Goal: Transaction & Acquisition: Book appointment/travel/reservation

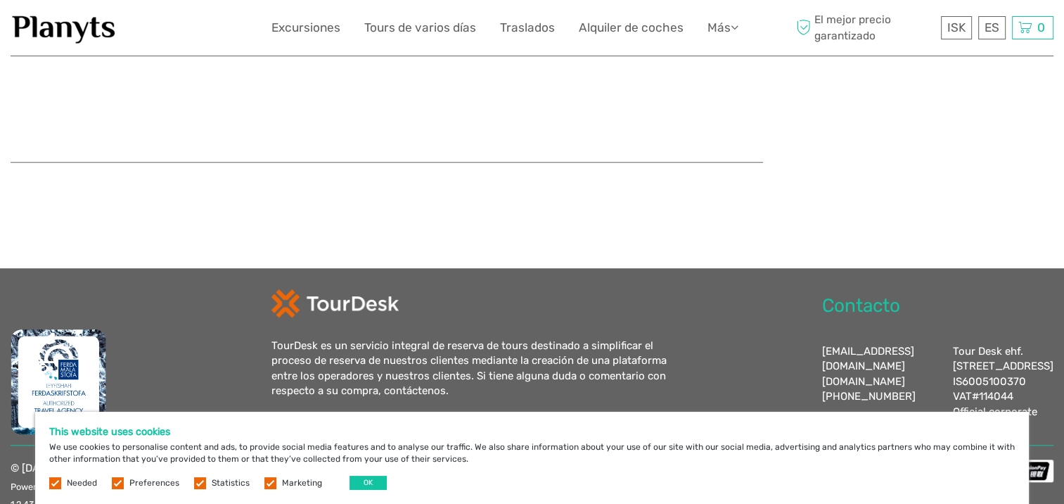
scroll to position [1058, 0]
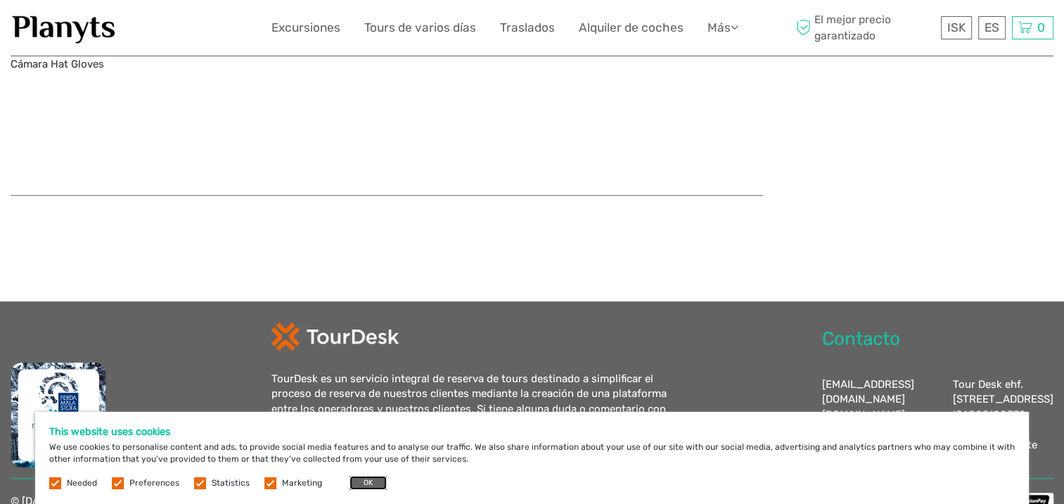
click at [363, 487] on button "OK" at bounding box center [368, 482] width 37 height 14
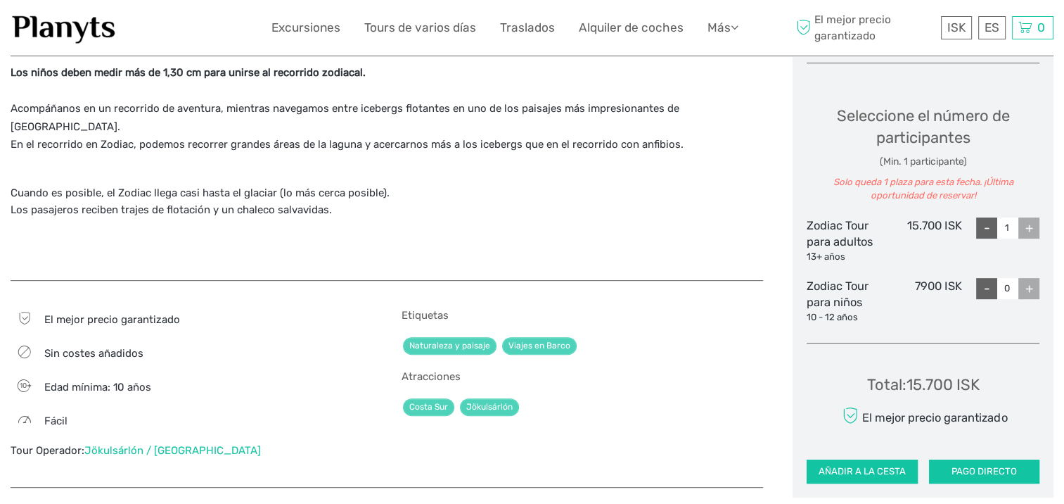
scroll to position [565, 0]
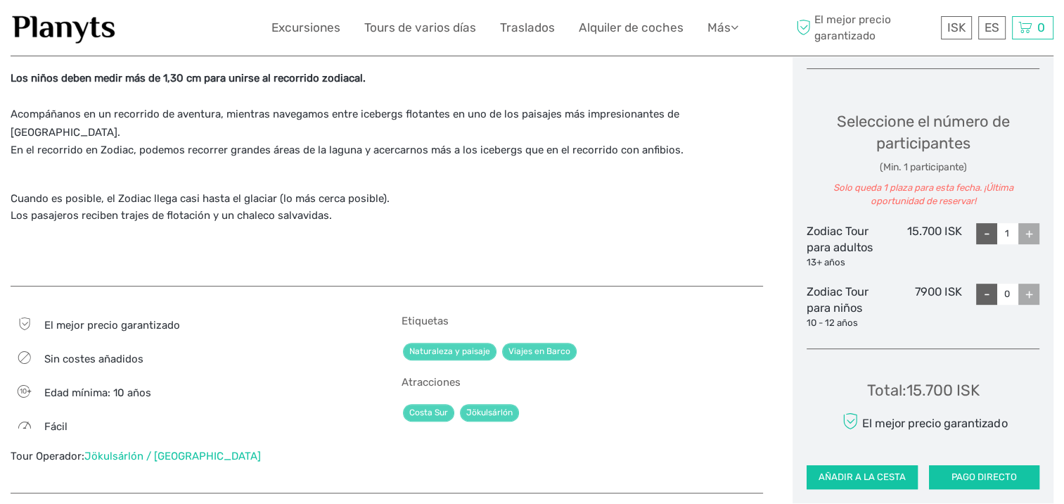
click at [1027, 232] on div "+" at bounding box center [1028, 233] width 21 height 21
click at [1029, 234] on div "+" at bounding box center [1028, 233] width 21 height 21
click at [1012, 232] on input "1" at bounding box center [1007, 233] width 21 height 21
click at [1035, 234] on div "+" at bounding box center [1028, 233] width 21 height 21
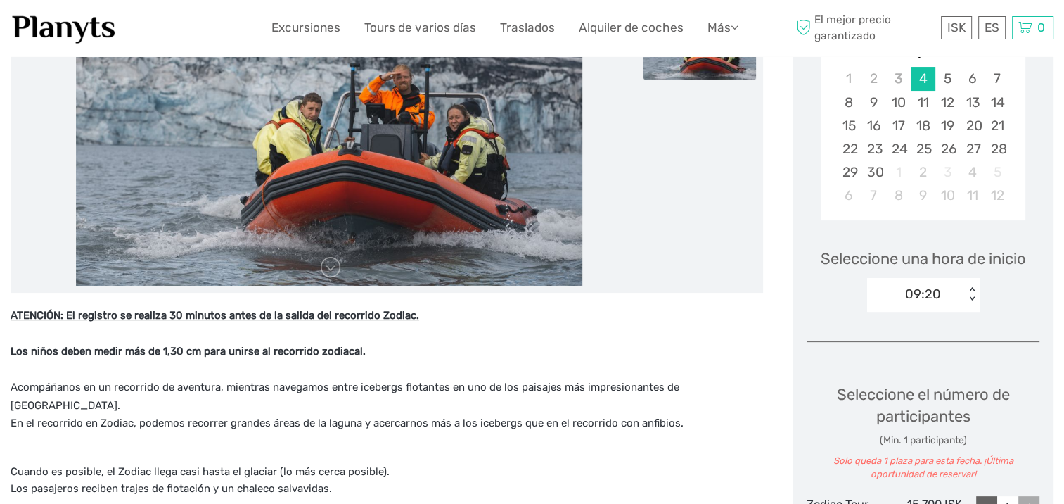
scroll to position [214, 0]
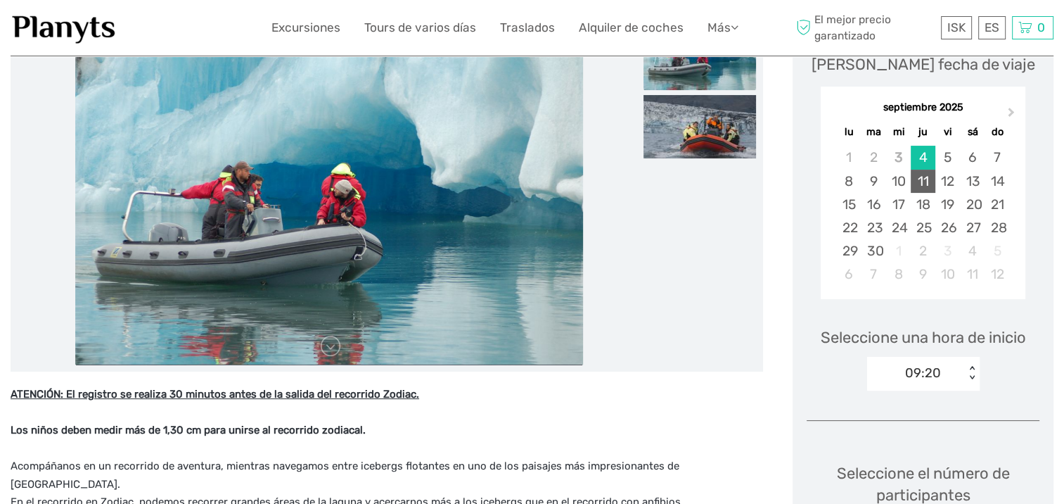
click at [923, 178] on div "11" at bounding box center [923, 180] width 25 height 23
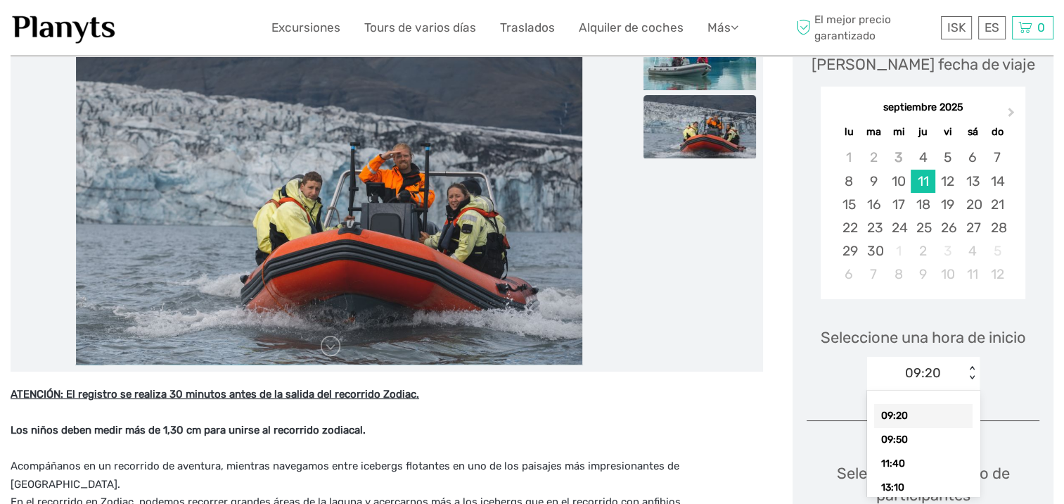
click at [966, 371] on div "< >" at bounding box center [972, 373] width 12 height 15
click at [941, 463] on div "11:40" at bounding box center [923, 464] width 98 height 24
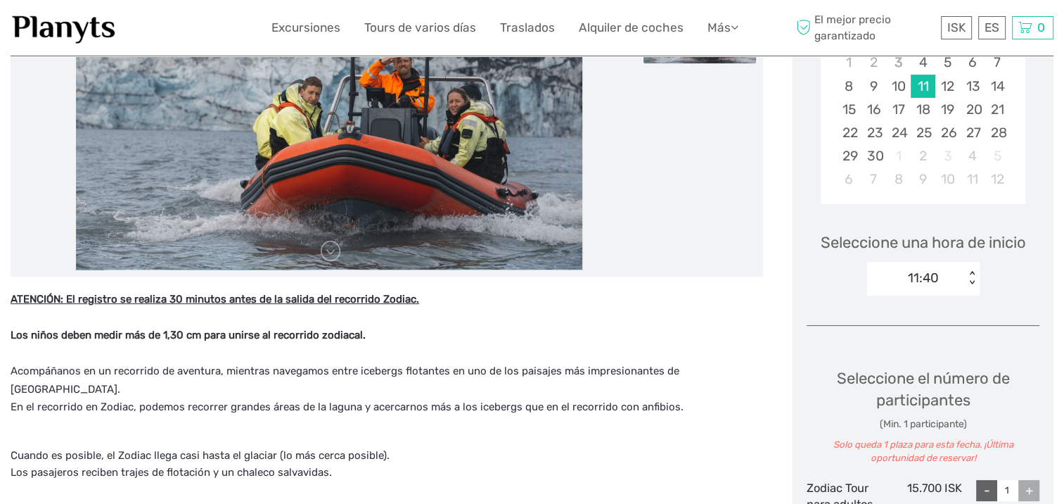
scroll to position [354, 0]
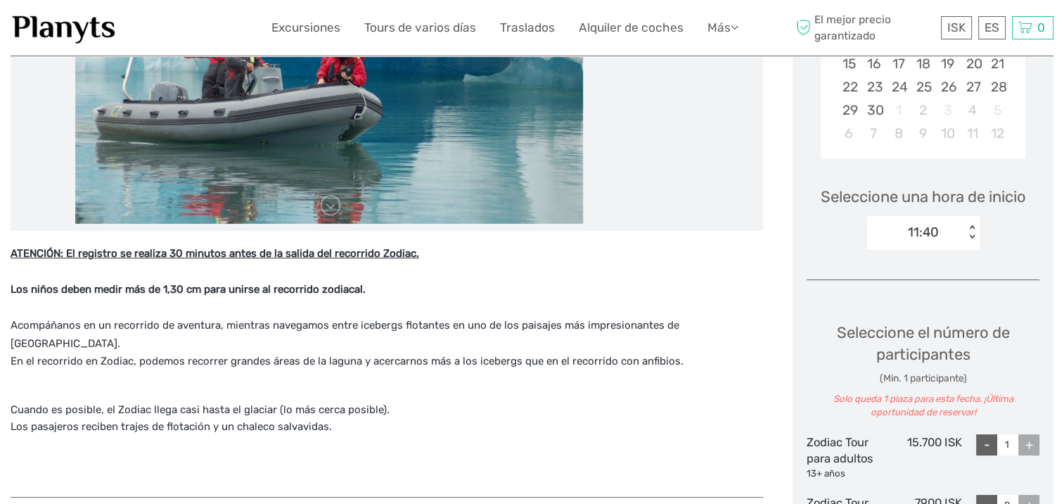
click at [973, 224] on div "11:40 < >" at bounding box center [923, 233] width 113 height 34
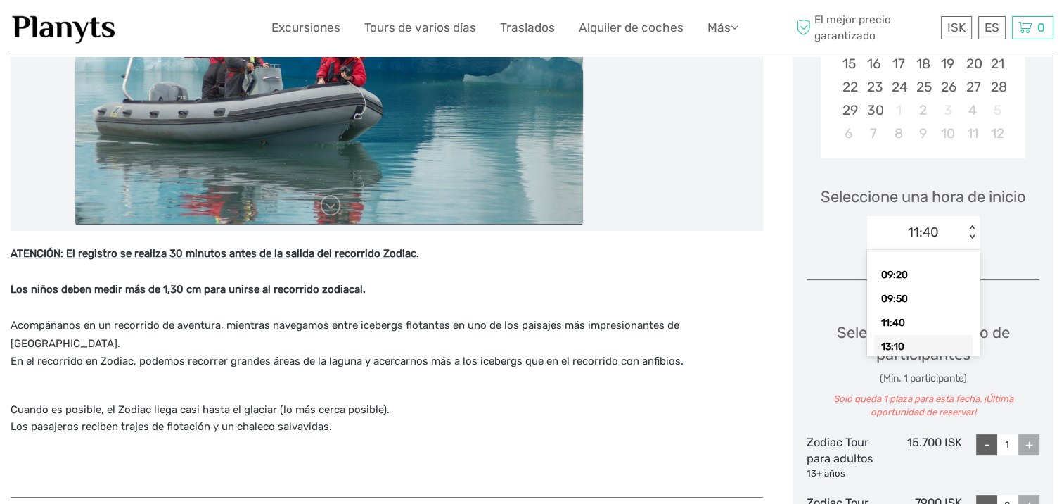
click at [915, 349] on div "13:10" at bounding box center [923, 347] width 98 height 24
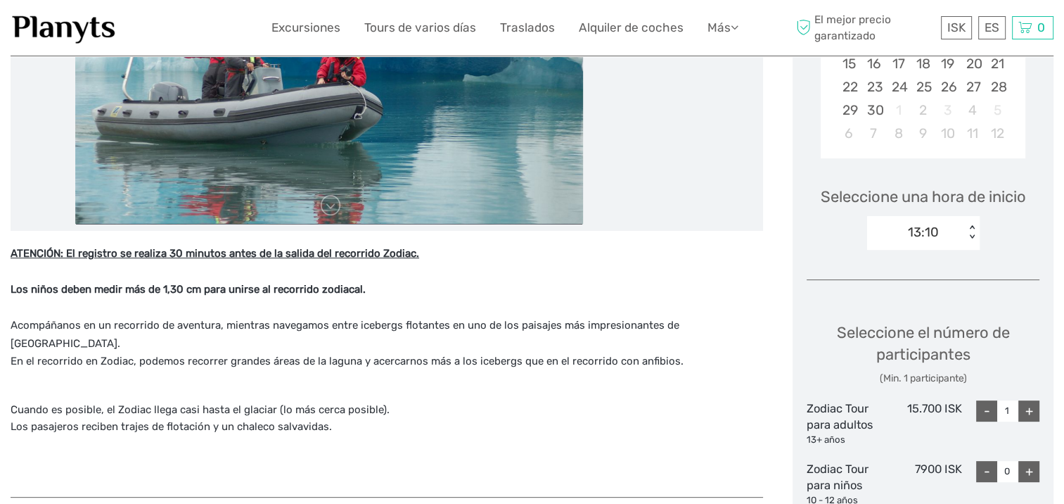
click at [1027, 411] on div "+" at bounding box center [1028, 410] width 21 height 21
type input "2"
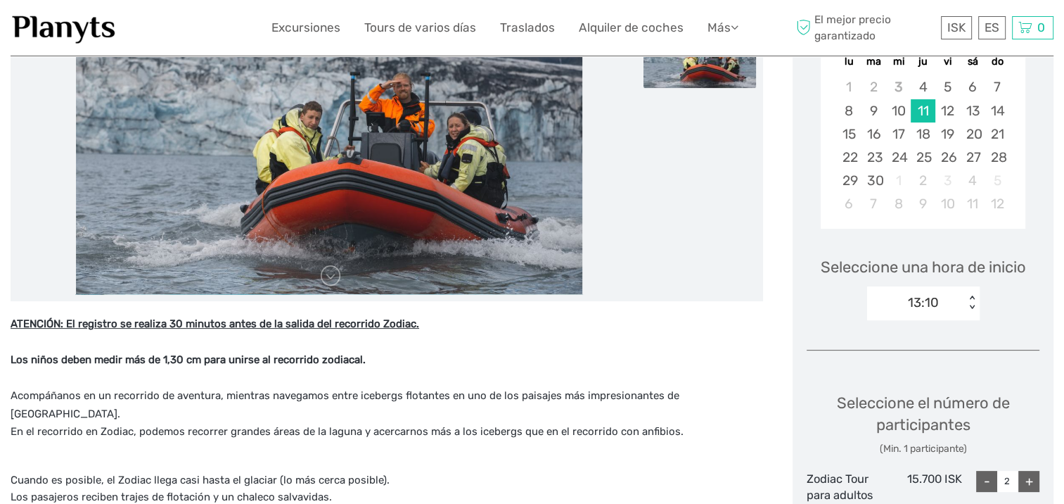
scroll to position [214, 0]
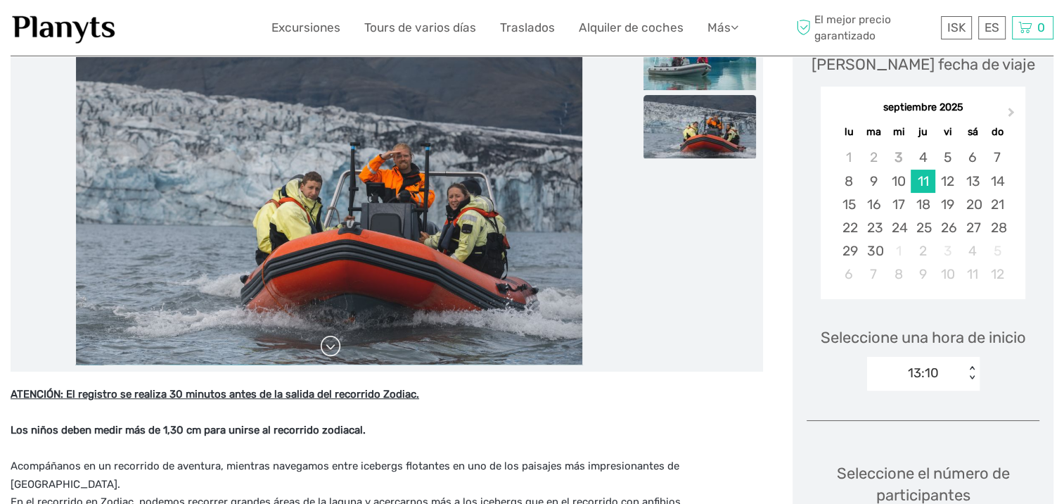
click at [326, 354] on link at bounding box center [330, 346] width 23 height 23
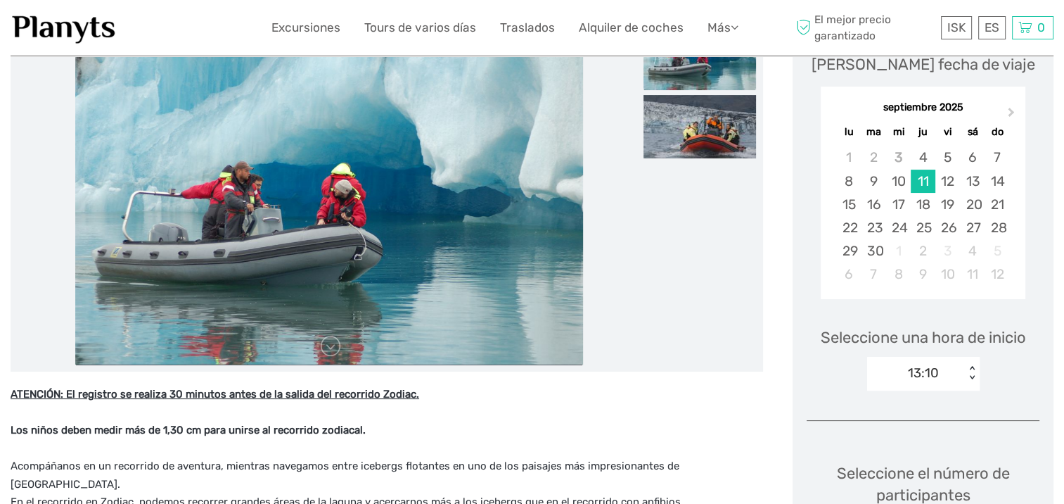
click at [326, 353] on link at bounding box center [330, 346] width 23 height 23
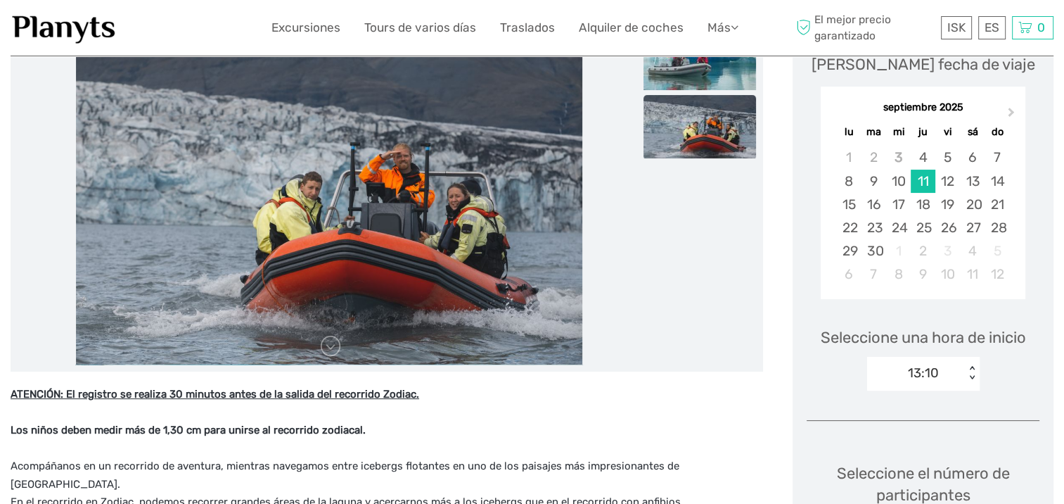
click at [326, 353] on link at bounding box center [330, 346] width 23 height 23
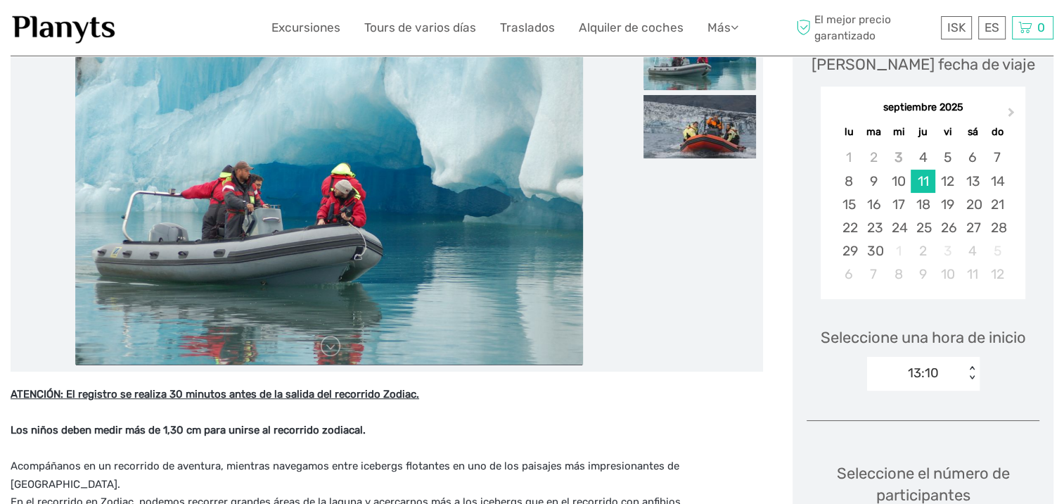
click at [326, 353] on link at bounding box center [330, 346] width 23 height 23
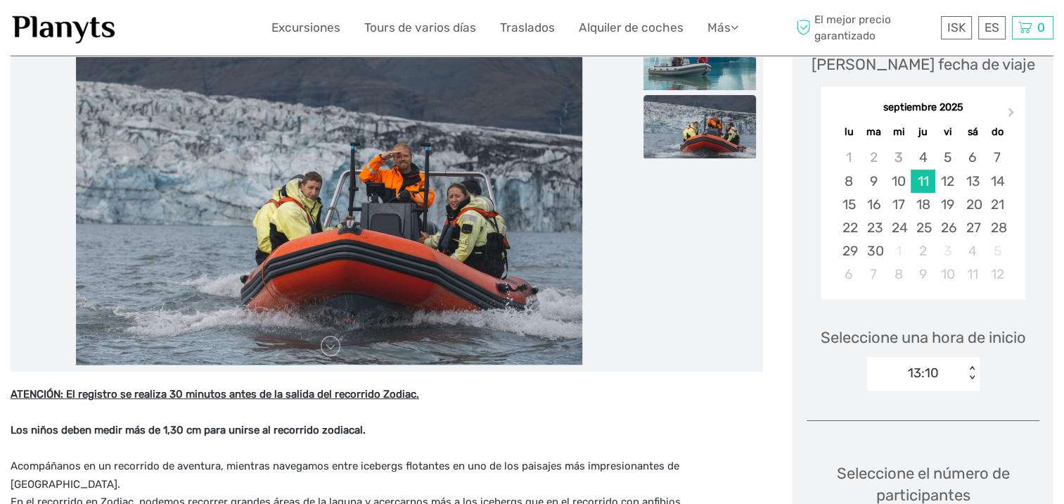
click at [326, 353] on link at bounding box center [330, 346] width 23 height 23
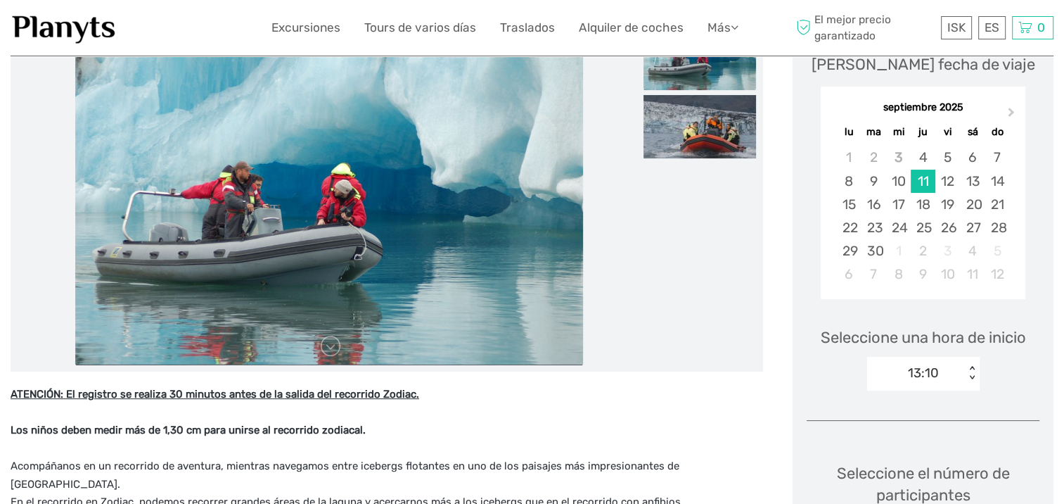
click at [326, 353] on link at bounding box center [330, 346] width 23 height 23
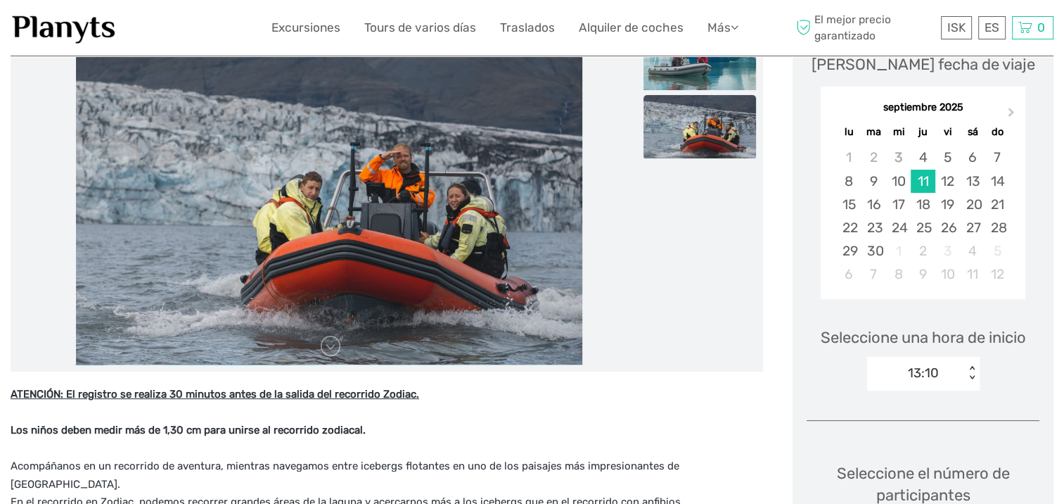
click at [326, 353] on link at bounding box center [330, 346] width 23 height 23
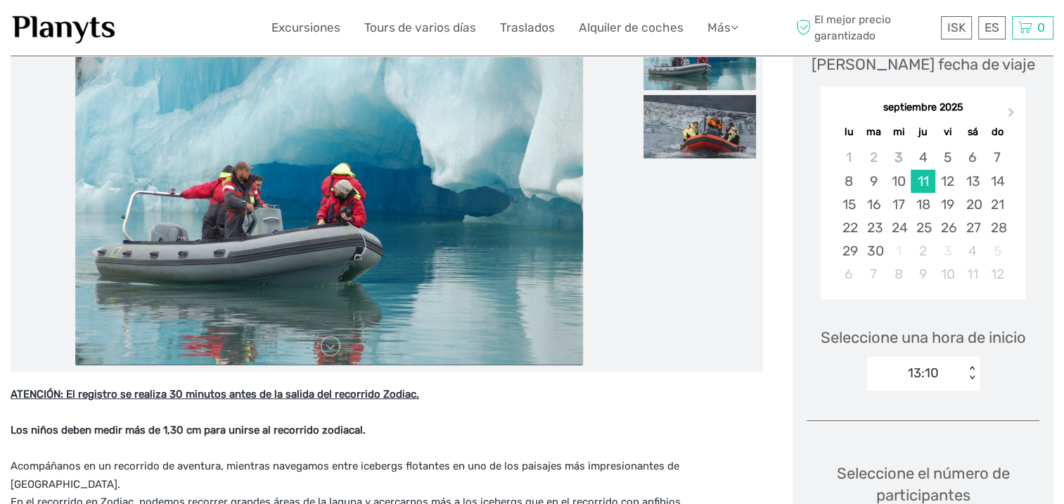
click at [326, 353] on link at bounding box center [330, 346] width 23 height 23
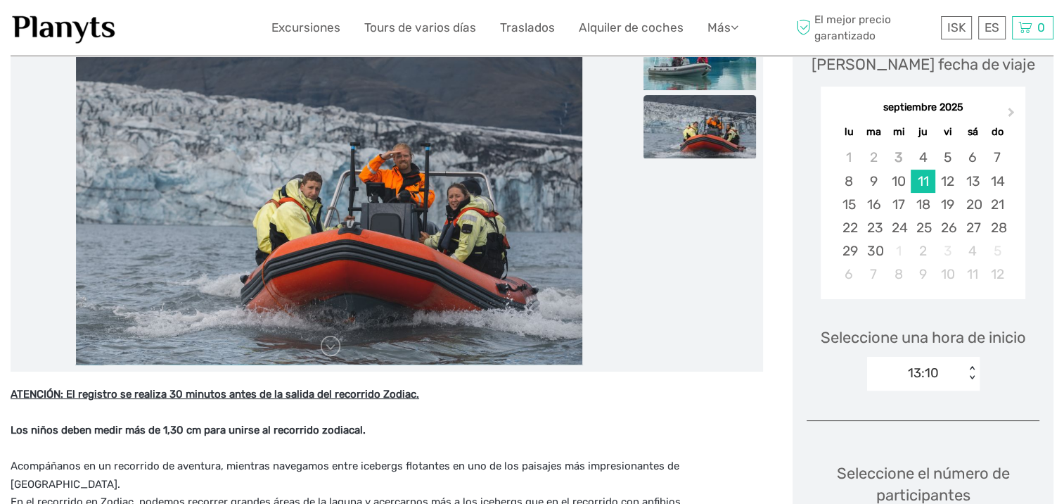
click at [326, 353] on link at bounding box center [330, 346] width 23 height 23
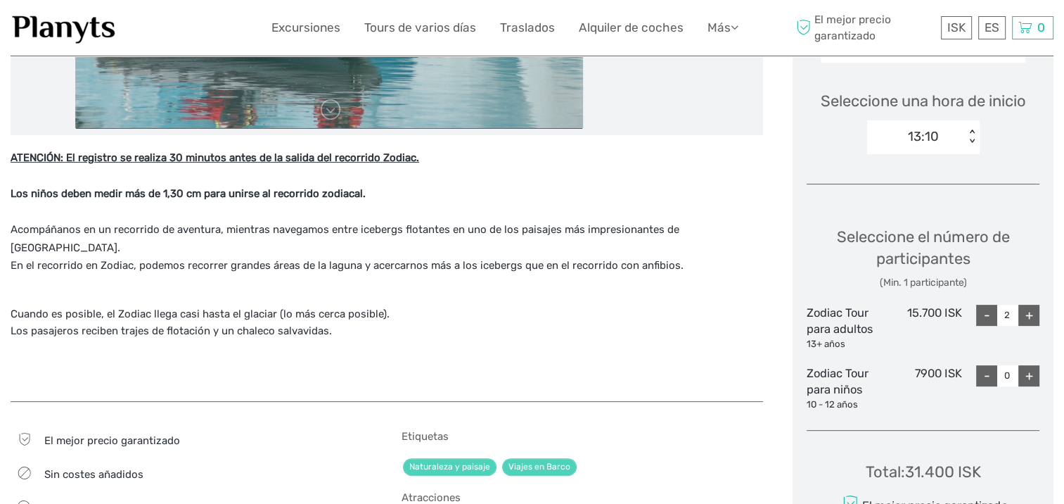
scroll to position [495, 0]
